Goal: Information Seeking & Learning: Learn about a topic

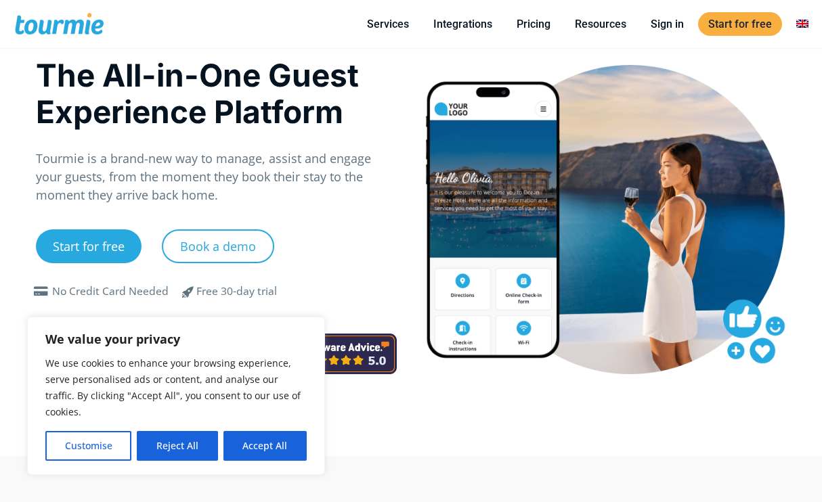
scroll to position [53, 0]
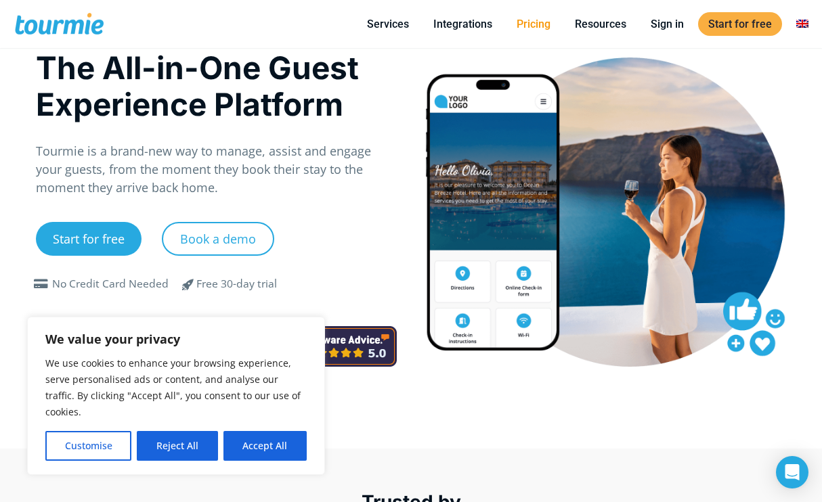
click at [530, 28] on link "Pricing" at bounding box center [533, 24] width 54 height 17
